Goal: Task Accomplishment & Management: Use online tool/utility

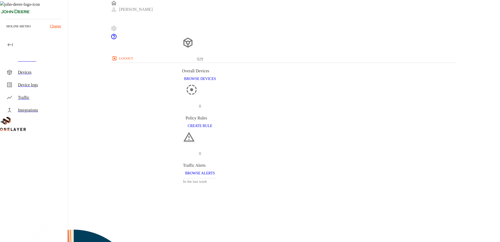
click at [22, 25] on p "moline-metro" at bounding box center [18, 26] width 24 height 5
click at [57, 26] on p "Change" at bounding box center [55, 26] width 11 height 6
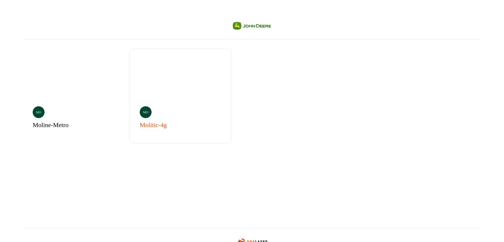
click at [152, 87] on div "mo molitic-4g" at bounding box center [180, 96] width 101 height 93
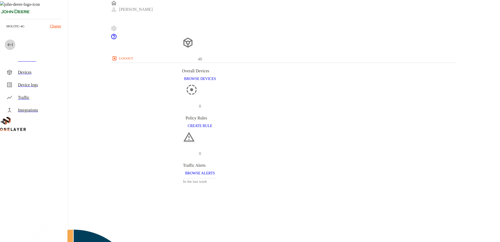
click at [8, 43] on icon "button" at bounding box center [10, 45] width 6 height 6
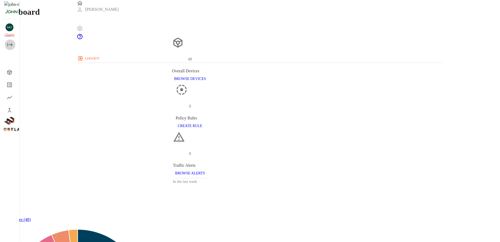
click at [8, 46] on icon "open drawer" at bounding box center [9, 44] width 5 height 3
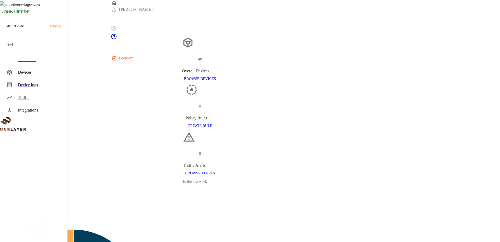
click at [54, 27] on p "Change" at bounding box center [55, 26] width 11 height 6
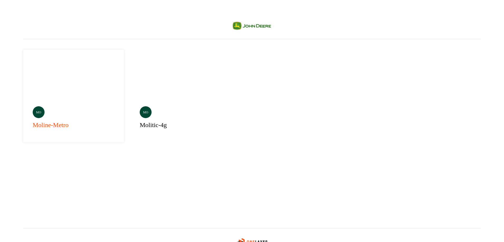
click at [55, 72] on div "mo moline-metro" at bounding box center [73, 96] width 101 height 93
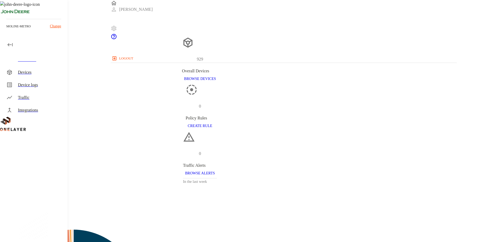
click at [31, 70] on div "Devices" at bounding box center [40, 72] width 45 height 6
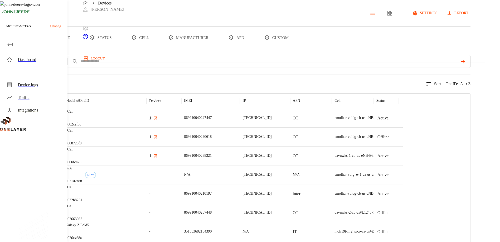
click at [470, 18] on button "export" at bounding box center [457, 13] width 25 height 10
